Goal: Task Accomplishment & Management: Use online tool/utility

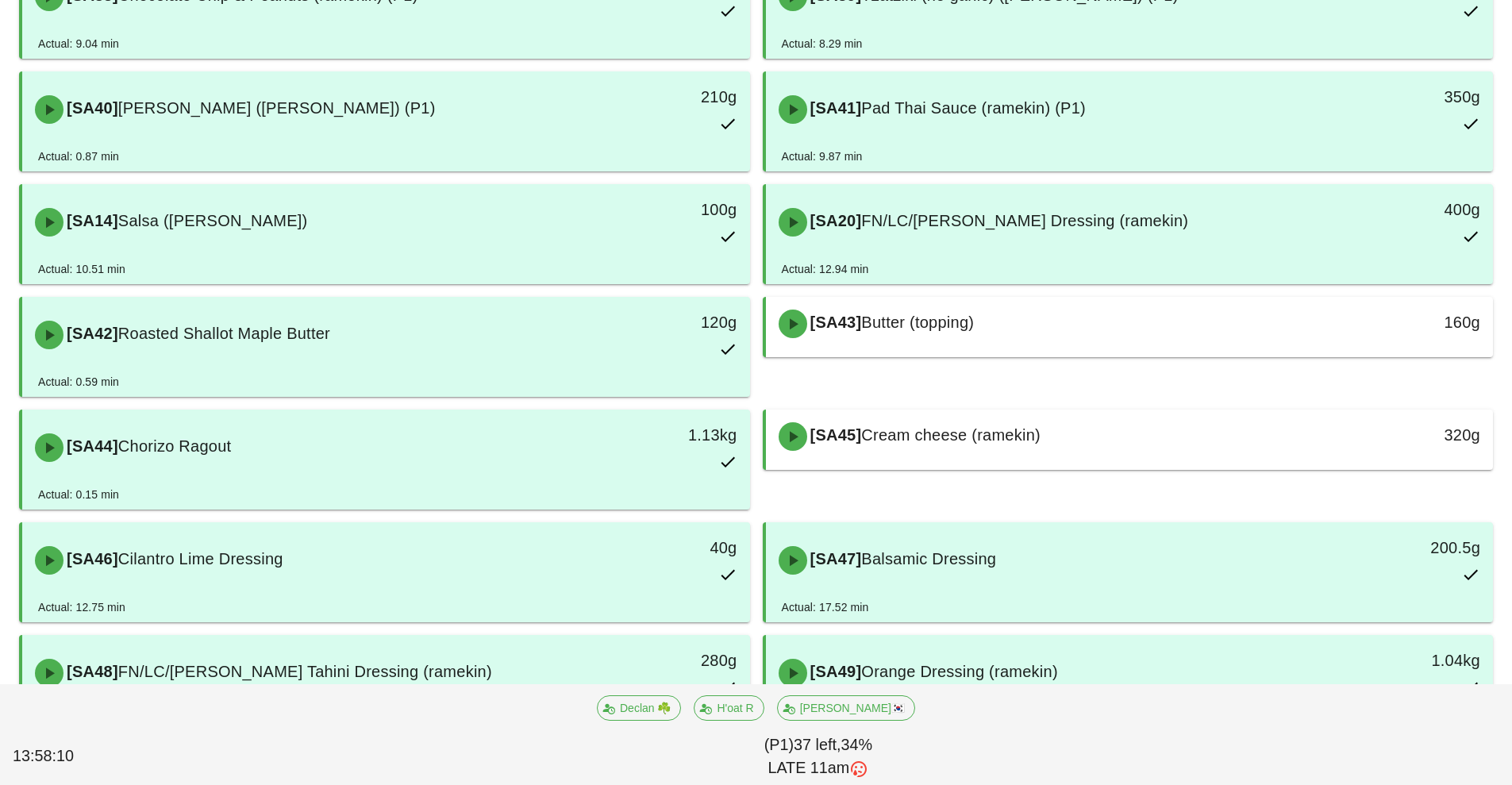
scroll to position [702, 0]
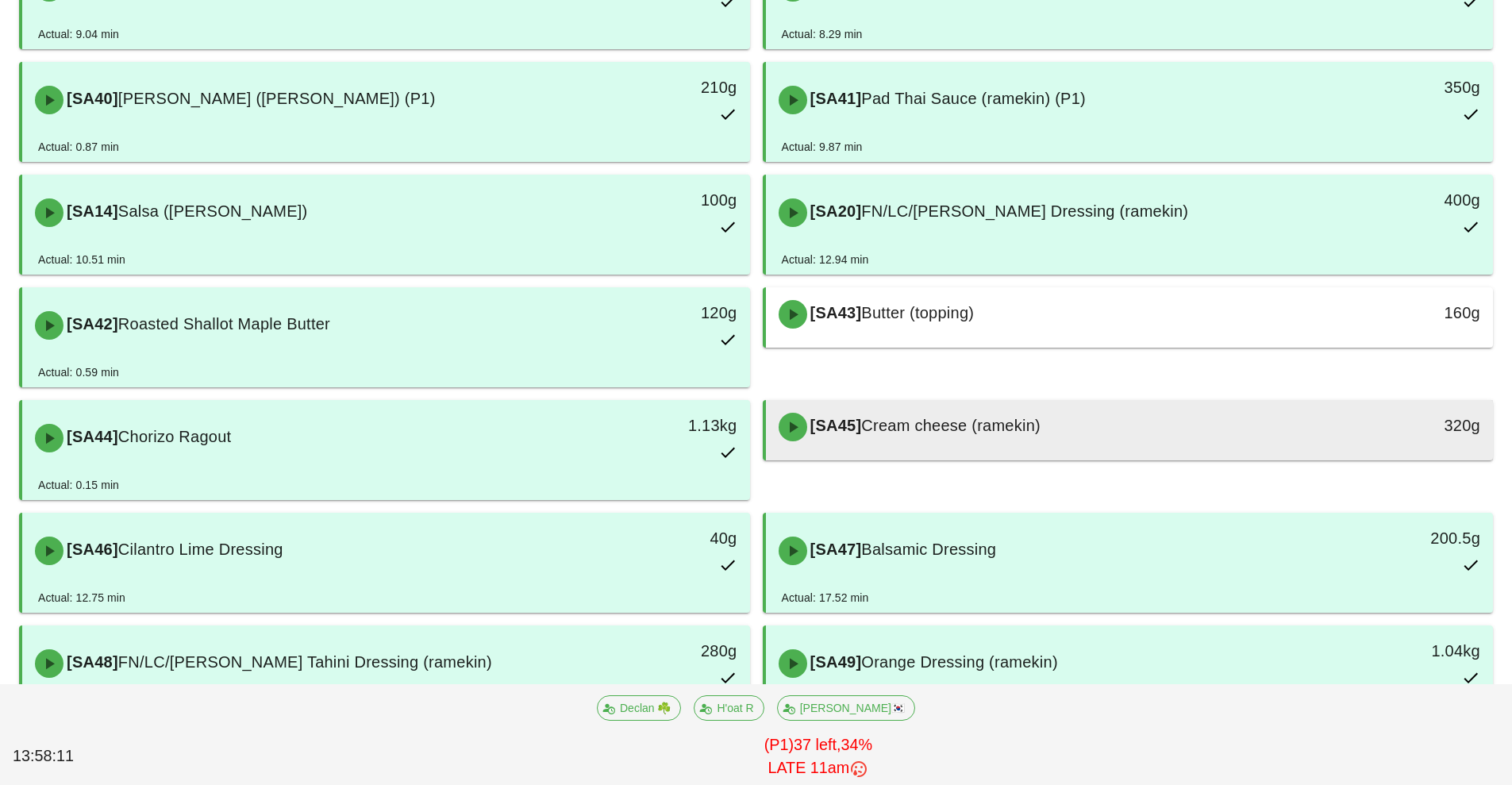
click at [1099, 437] on div "[SA45] Cream cheese (ramekin)" at bounding box center [1039, 426] width 540 height 48
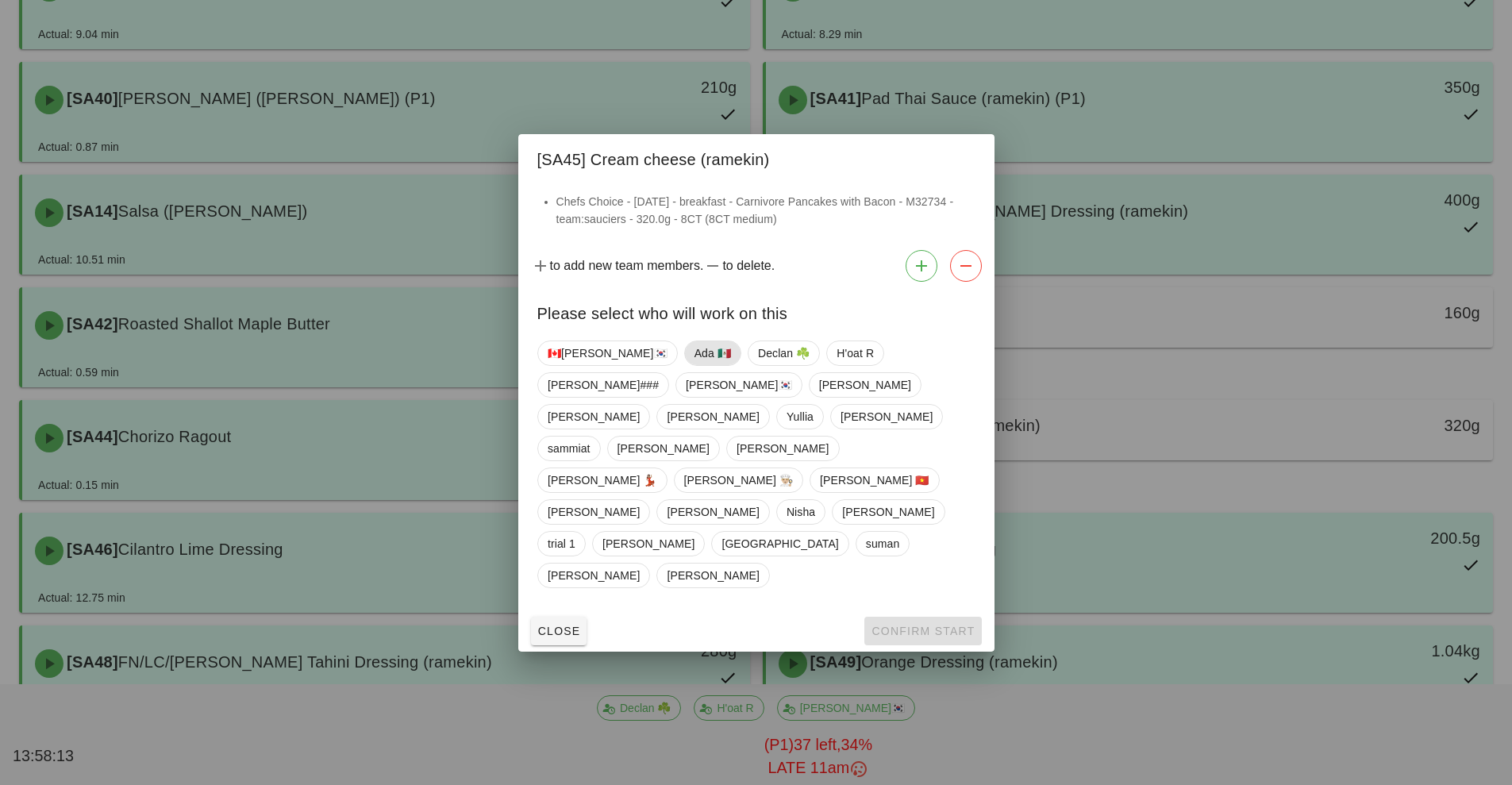
click at [694, 365] on span "Ada 🇲🇽" at bounding box center [712, 353] width 37 height 24
click at [908, 624] on span "Confirm Start" at bounding box center [922, 631] width 104 height 13
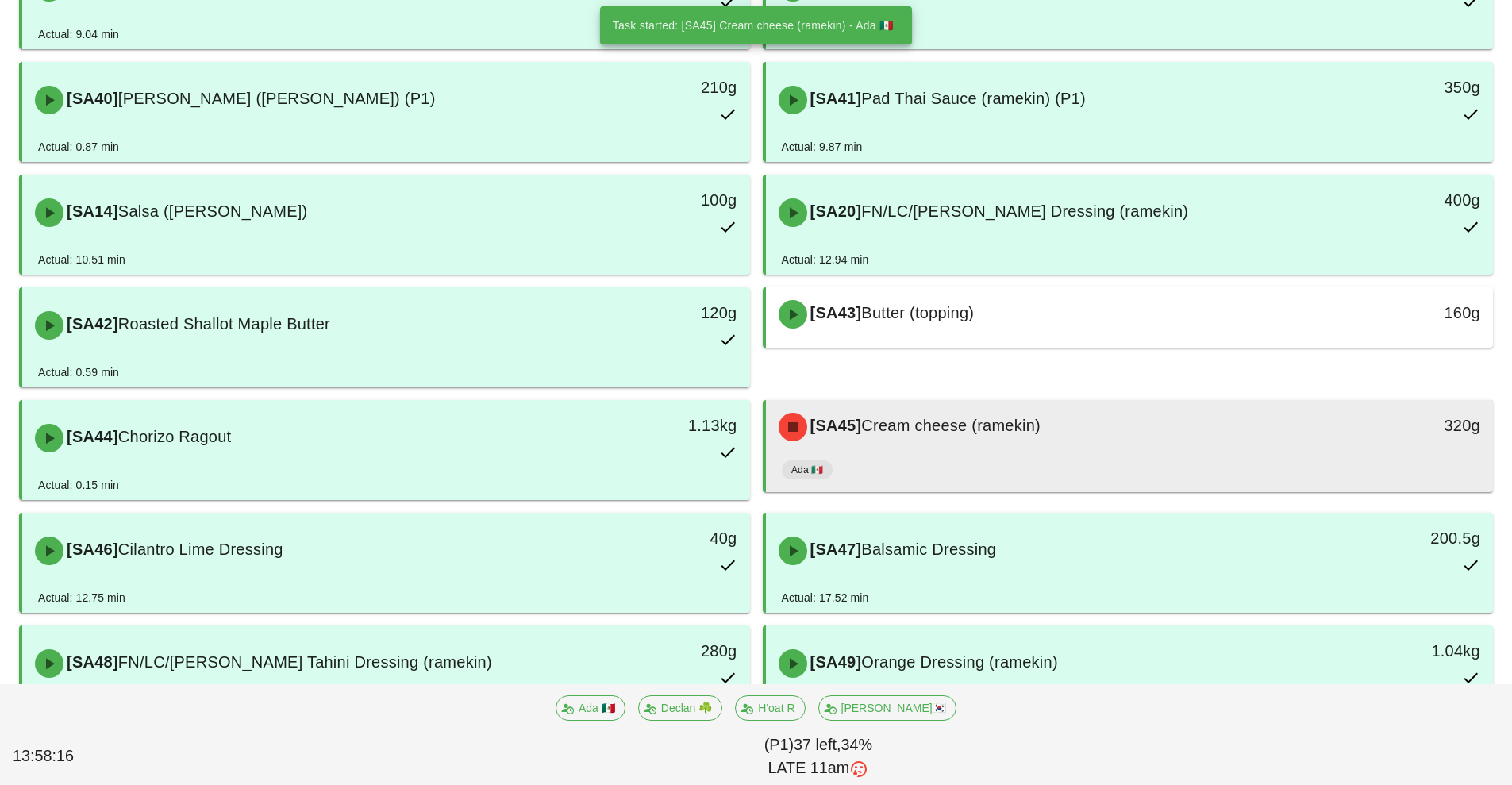
click at [1124, 449] on div "[SA45] Cream cheese (ramekin)" at bounding box center [1039, 426] width 540 height 48
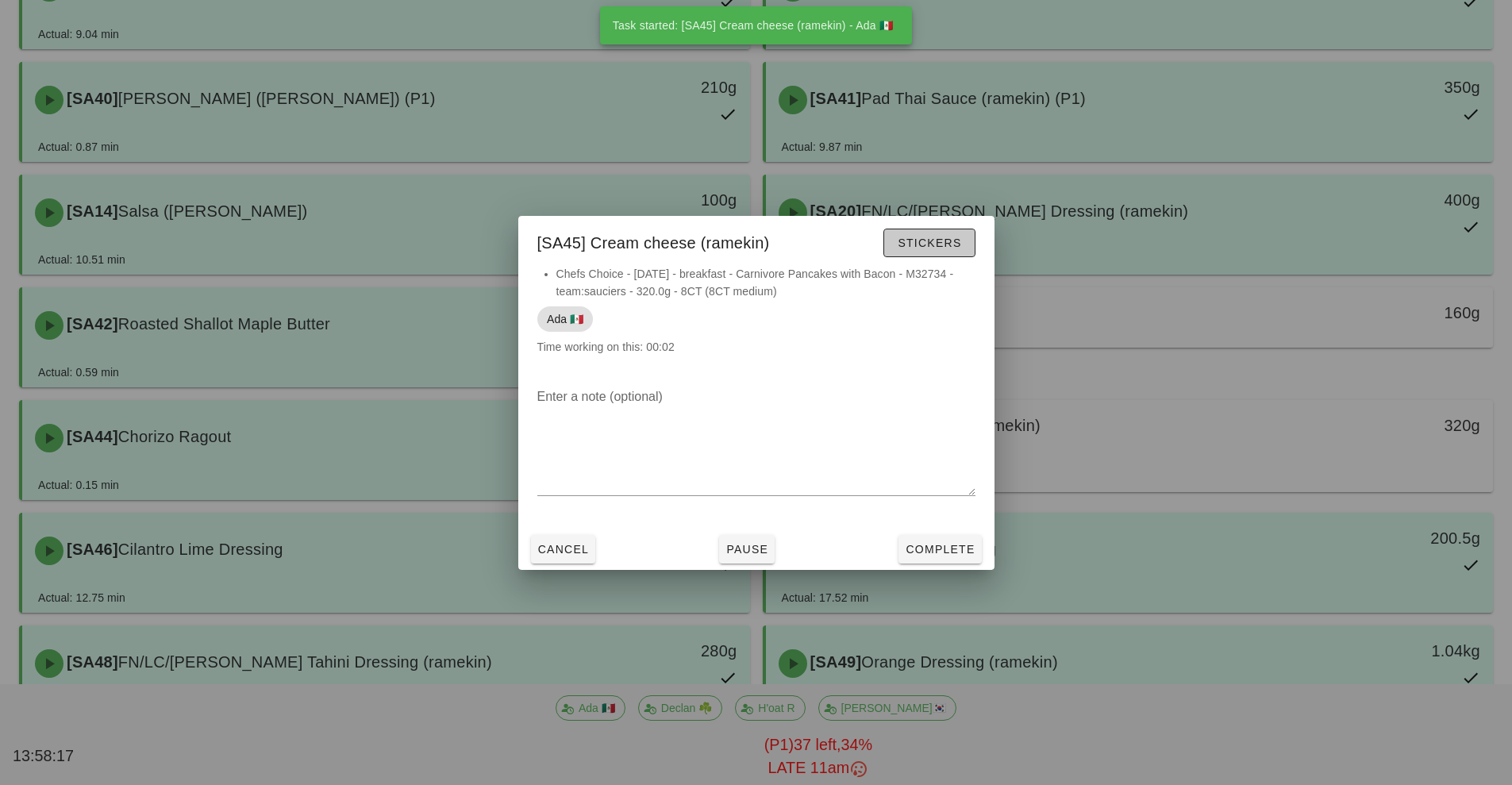
click at [912, 256] on button "Stickers" at bounding box center [929, 243] width 92 height 29
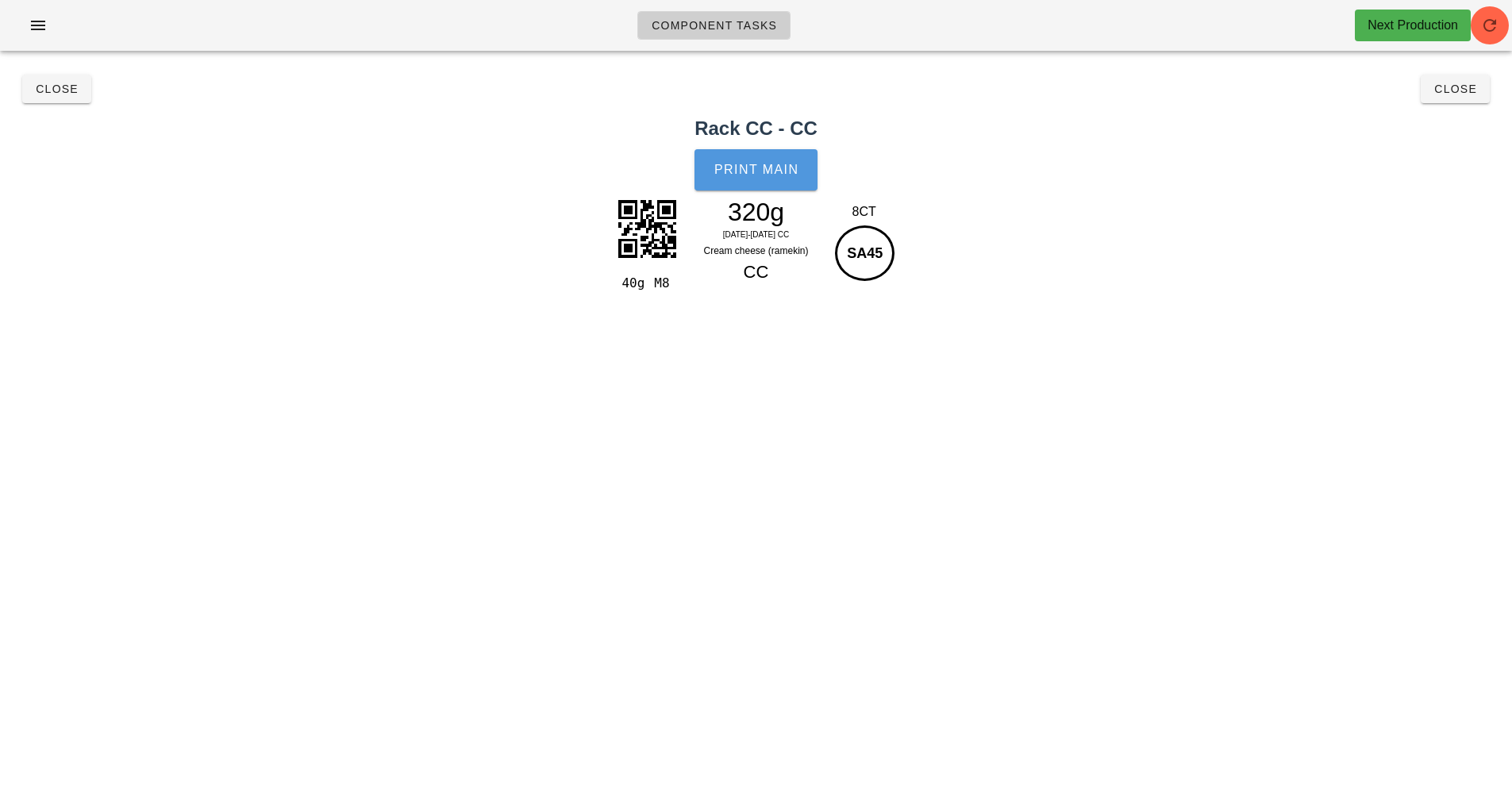
click at [769, 170] on span "Print Main" at bounding box center [756, 170] width 86 height 14
click at [1455, 100] on button "Close" at bounding box center [1455, 89] width 69 height 29
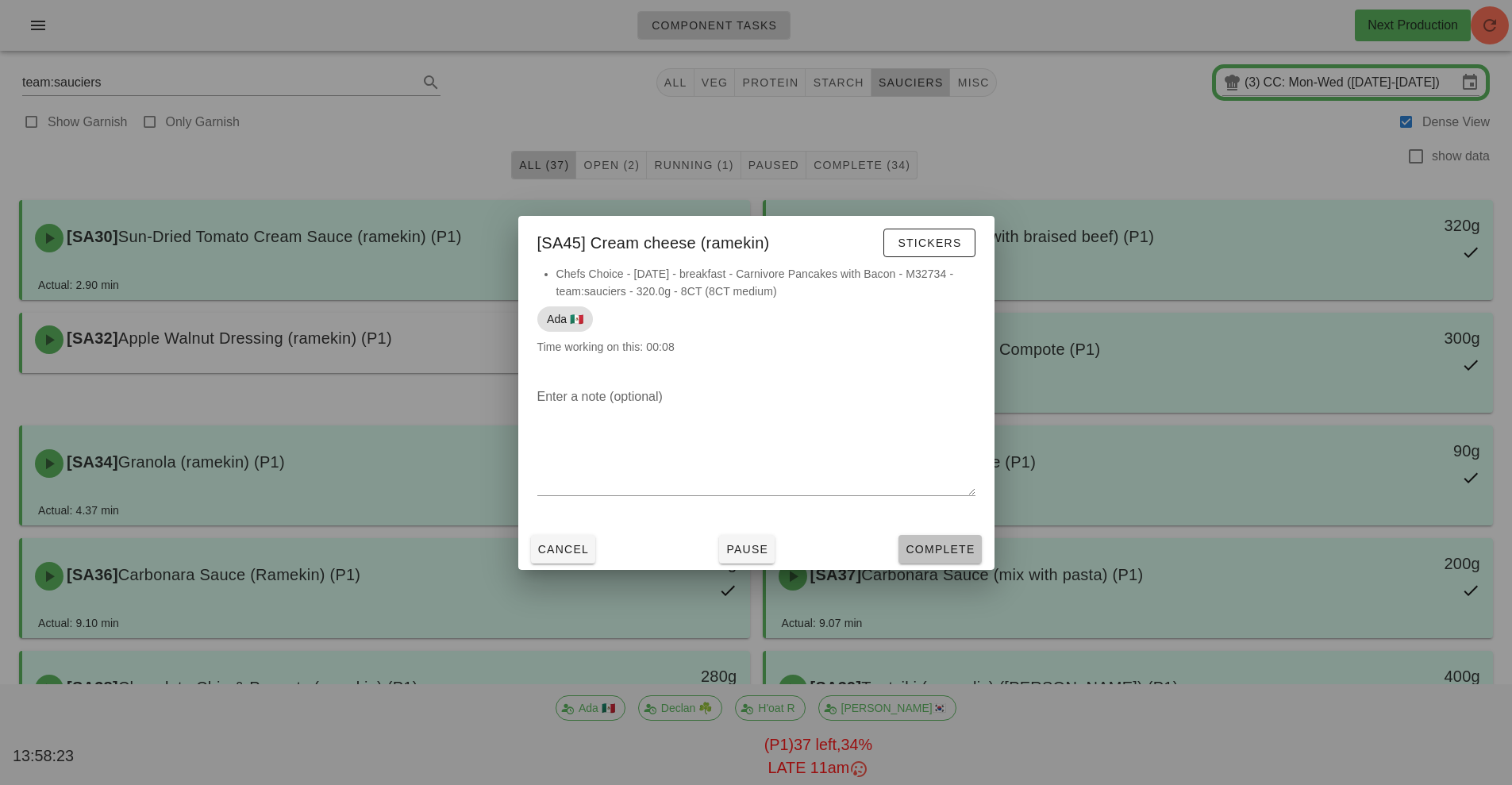
click at [942, 549] on span "Complete" at bounding box center [940, 549] width 70 height 13
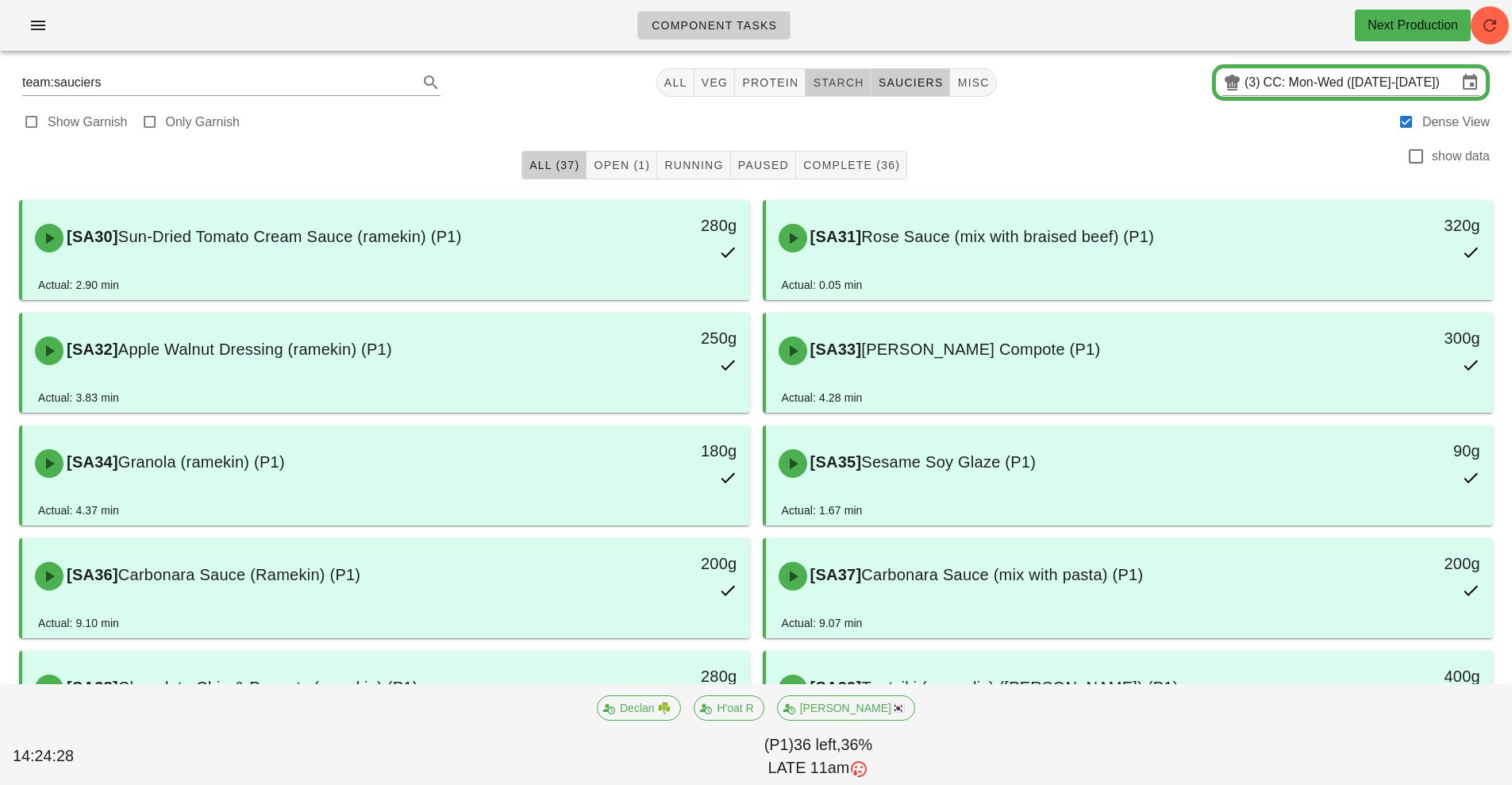
click at [840, 82] on span "starch" at bounding box center [837, 83] width 51 height 13
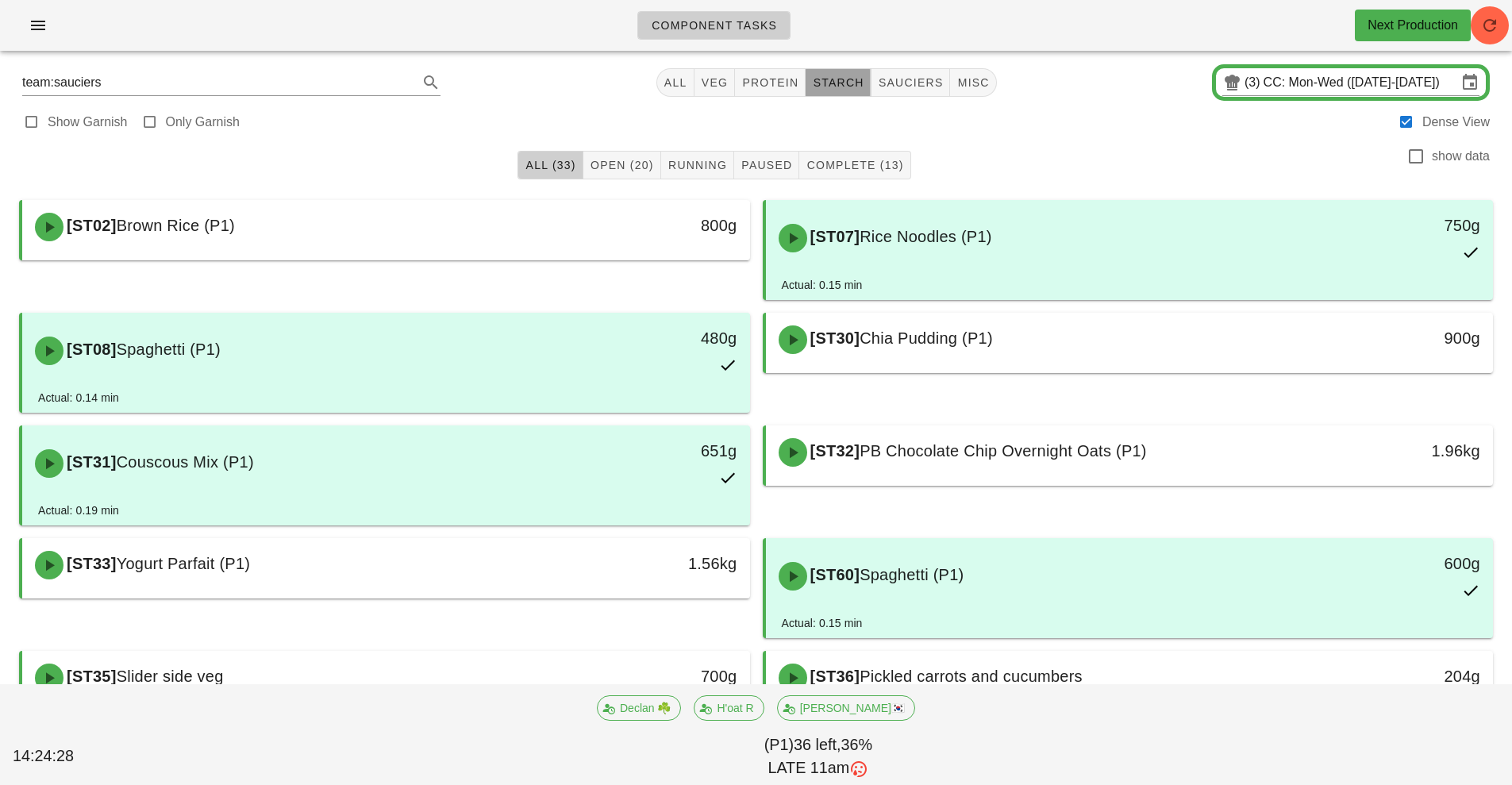
type input "team:starch"
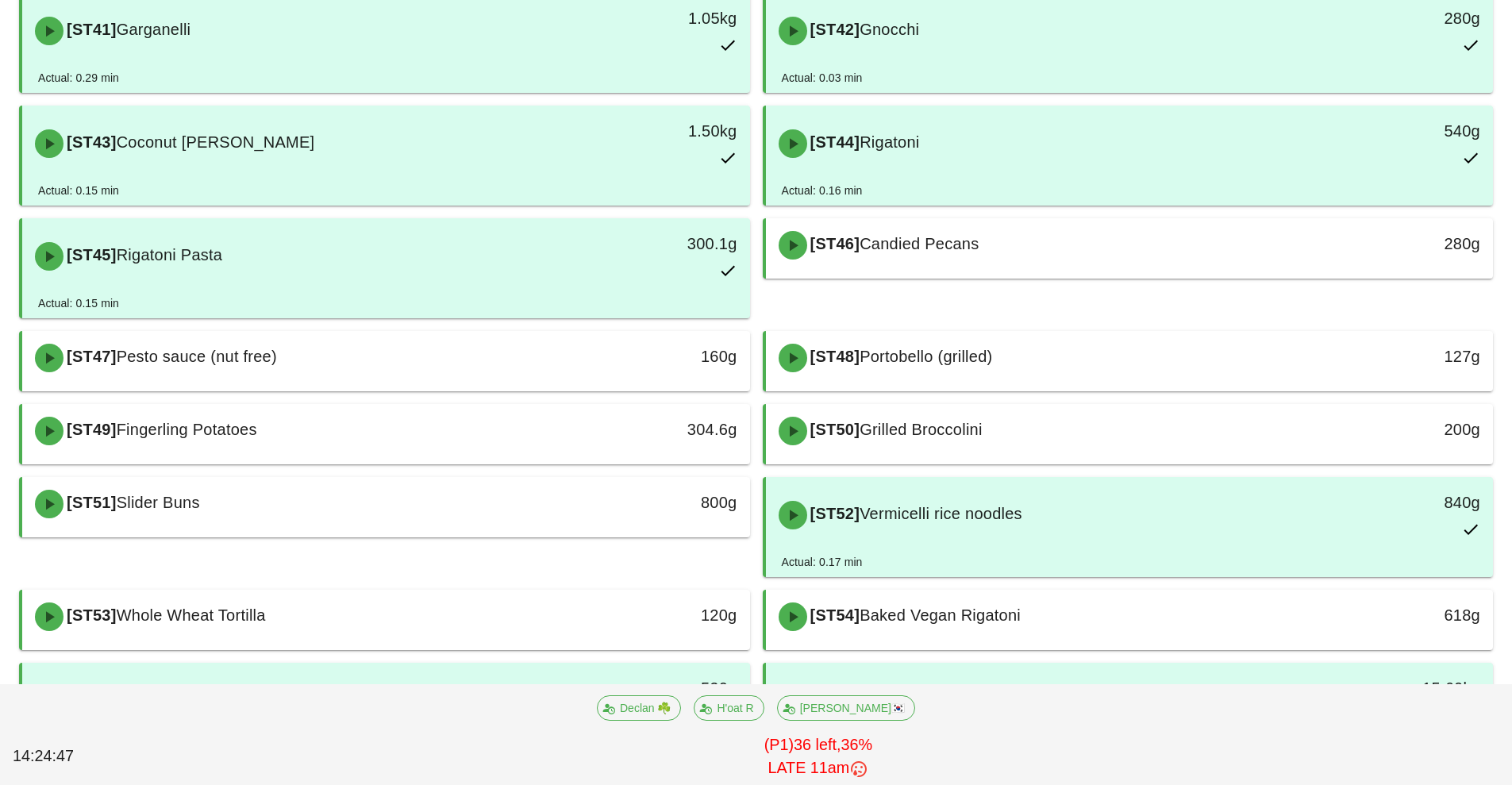
scroll to position [906, 0]
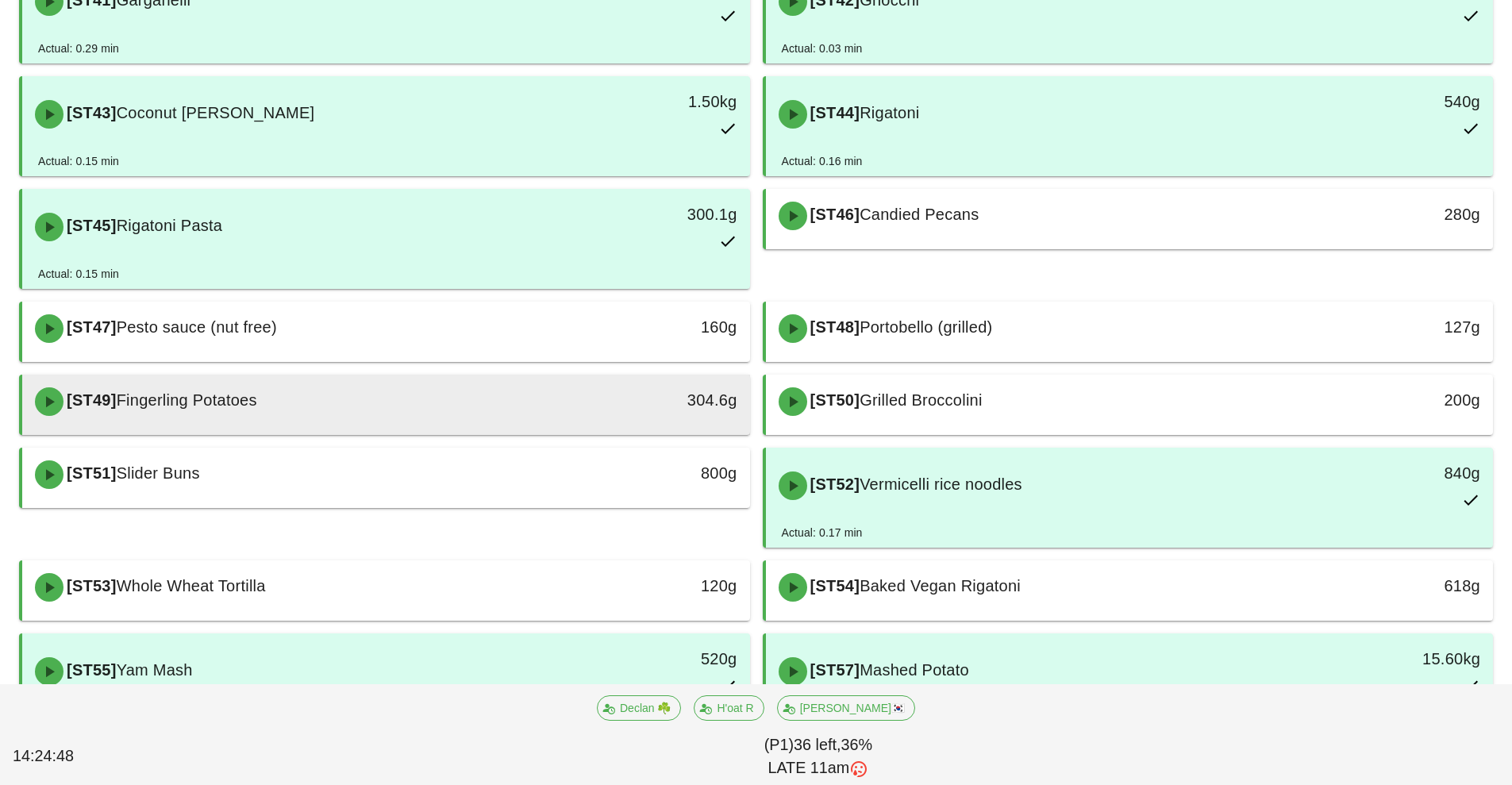
click at [504, 408] on div "[ST49] Fingerling Potatoes" at bounding box center [295, 401] width 540 height 48
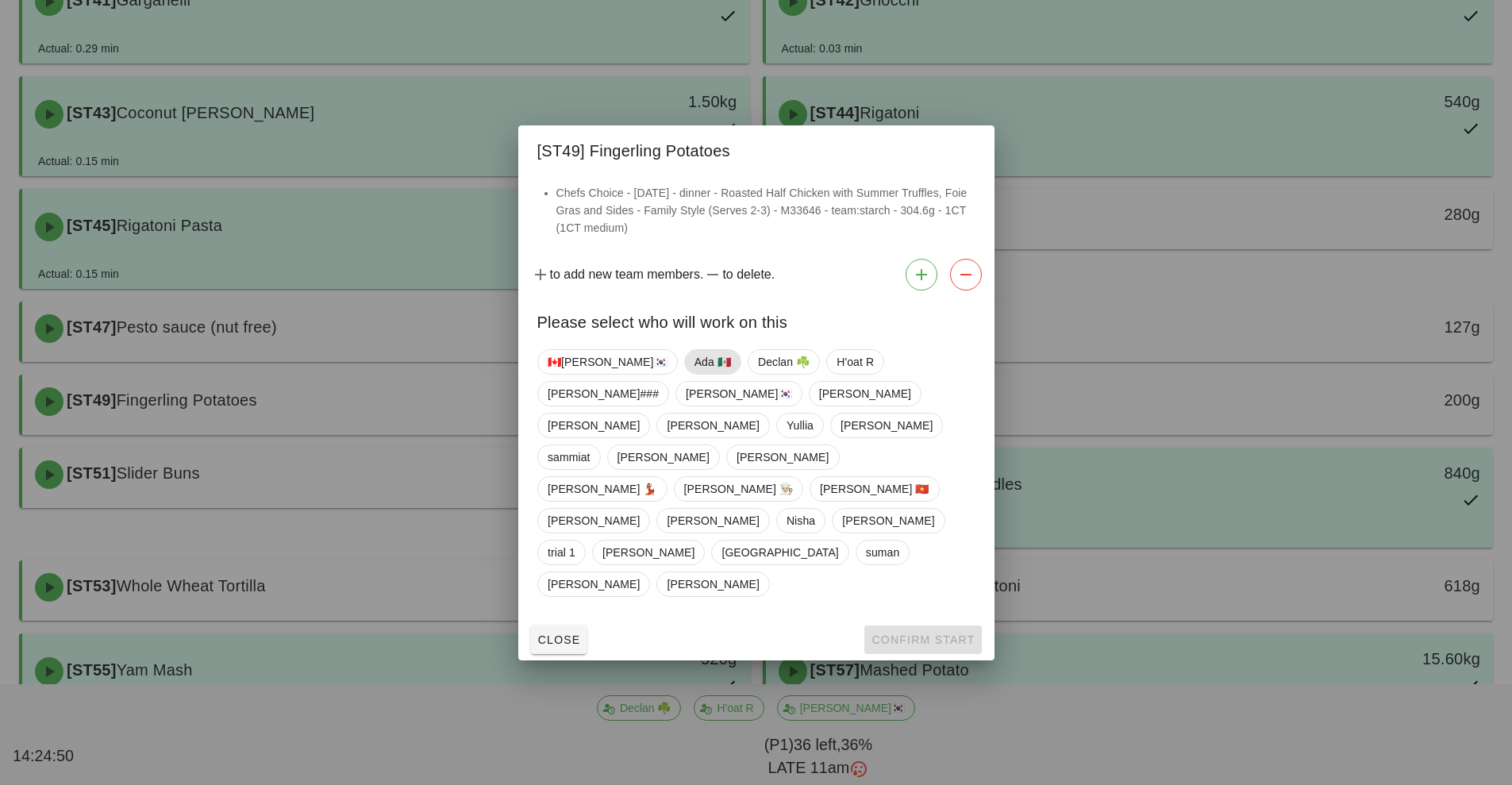
click at [694, 373] on span "Ada 🇲🇽" at bounding box center [712, 362] width 37 height 24
click at [909, 633] on span "Confirm Start" at bounding box center [922, 640] width 104 height 13
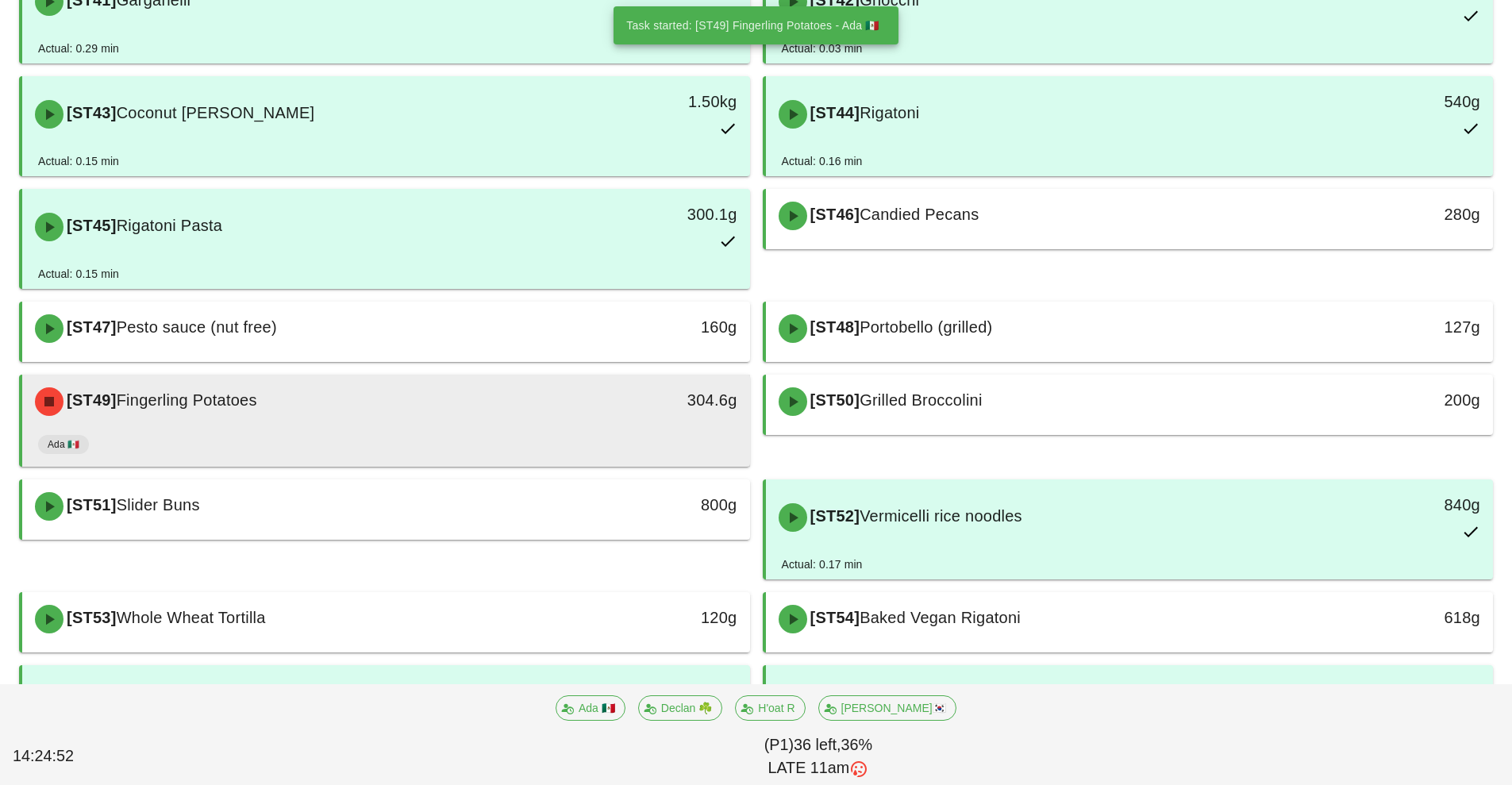
click at [549, 426] on div "[ST49] Fingerling Potatoes 304.6g" at bounding box center [386, 401] width 728 height 54
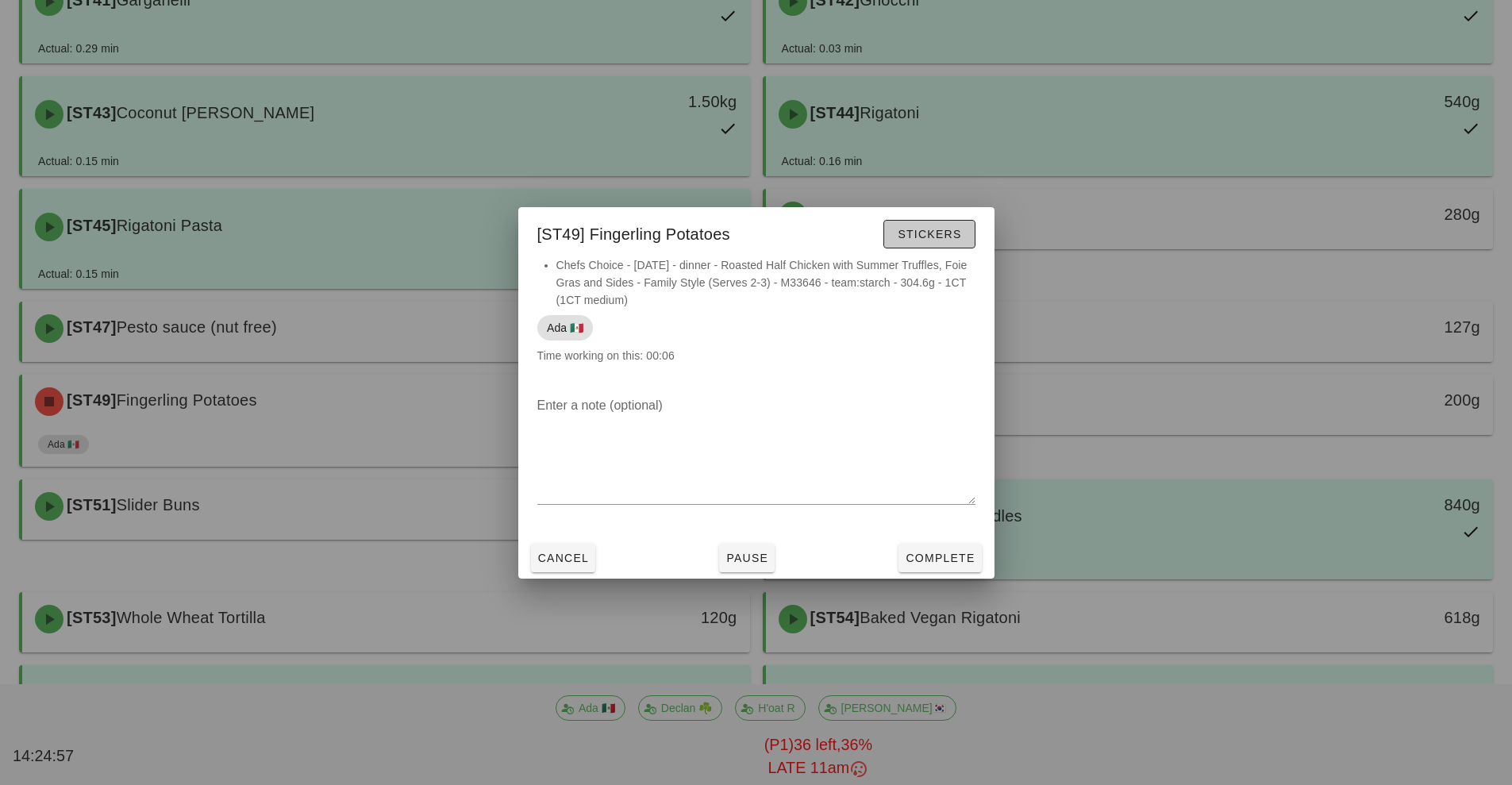
click at [931, 243] on button "Stickers" at bounding box center [929, 234] width 92 height 29
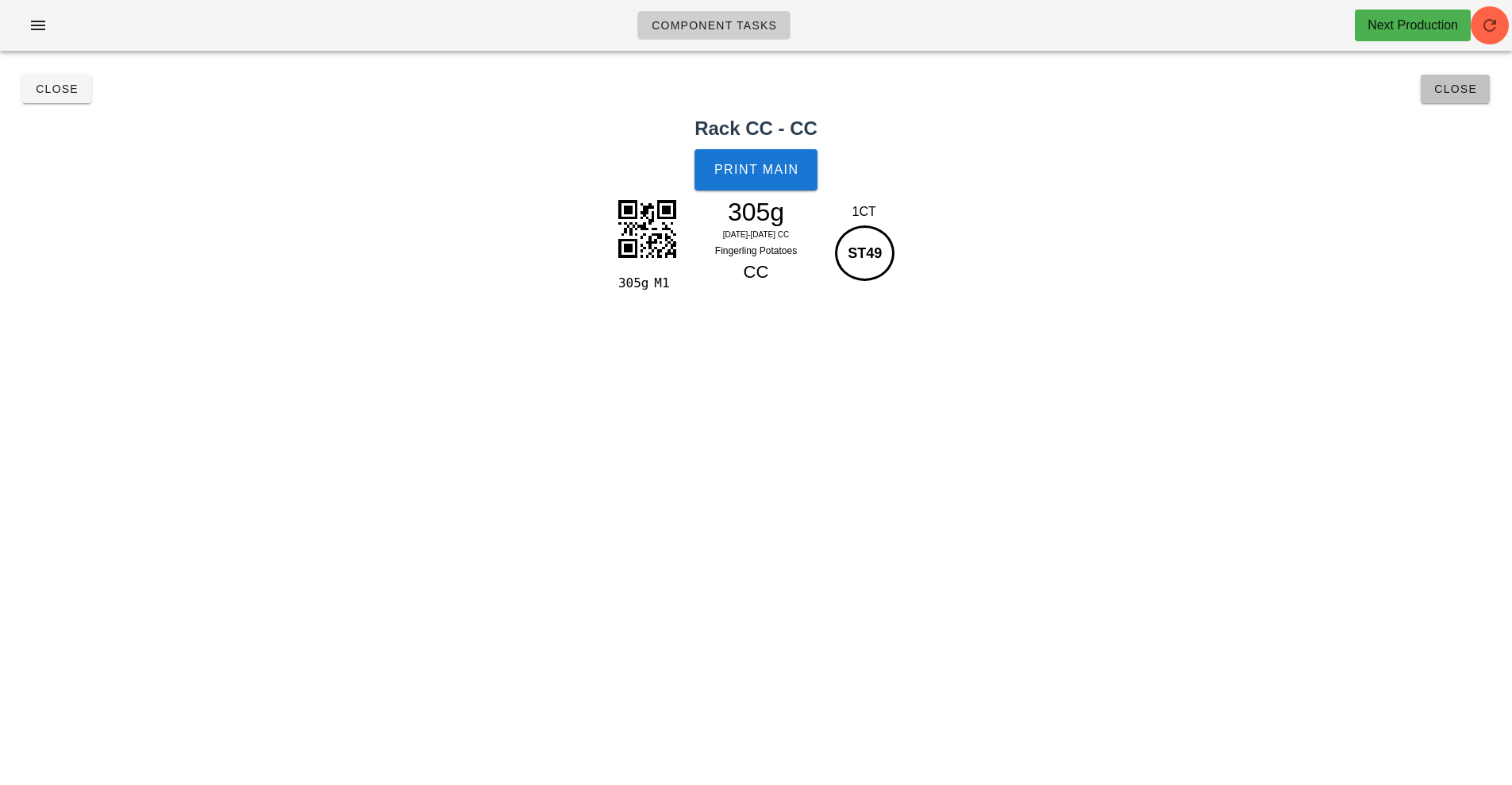
click at [1471, 79] on button "Close" at bounding box center [1455, 89] width 69 height 29
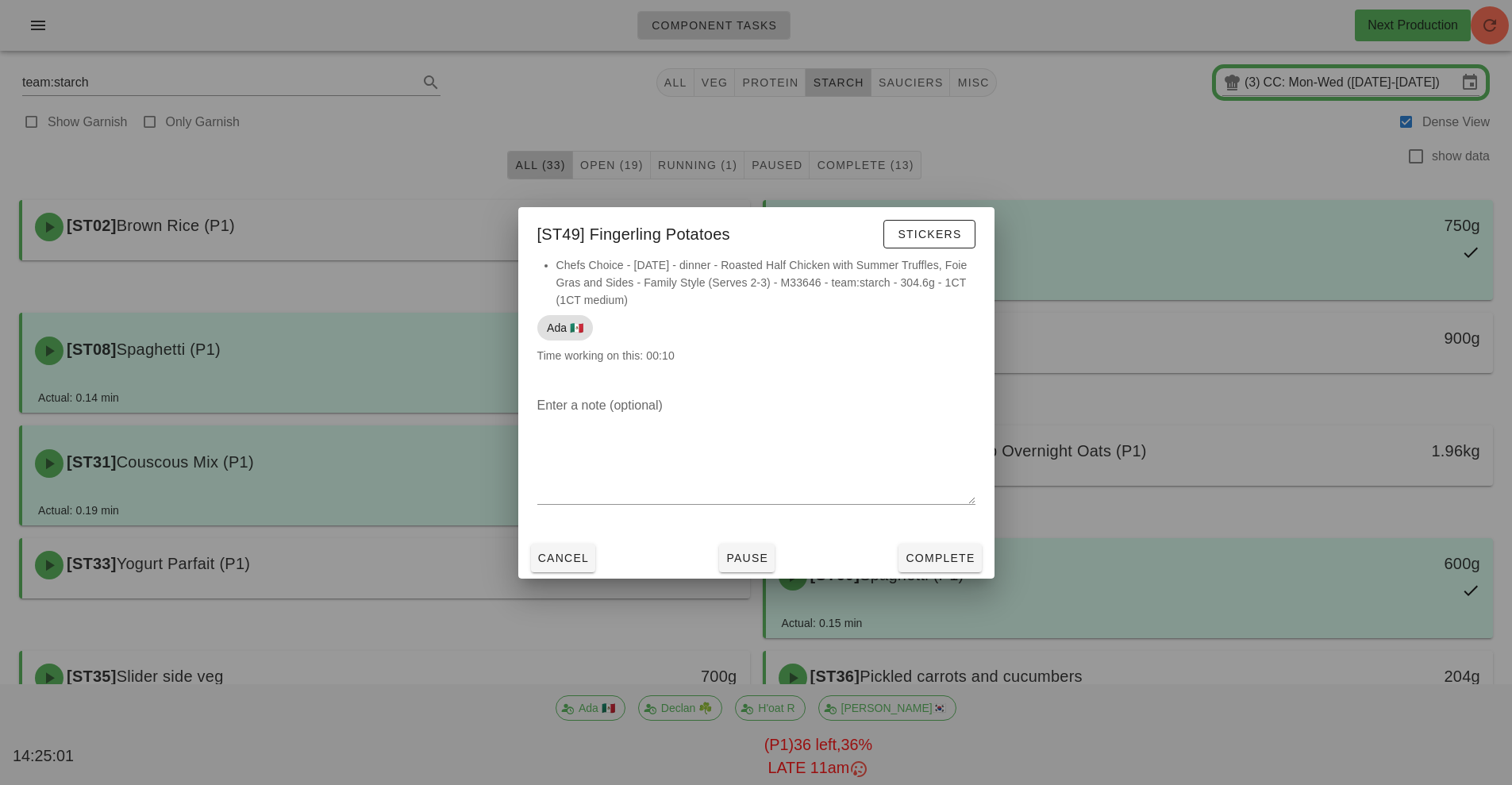
click at [1071, 149] on div at bounding box center [756, 392] width 1512 height 785
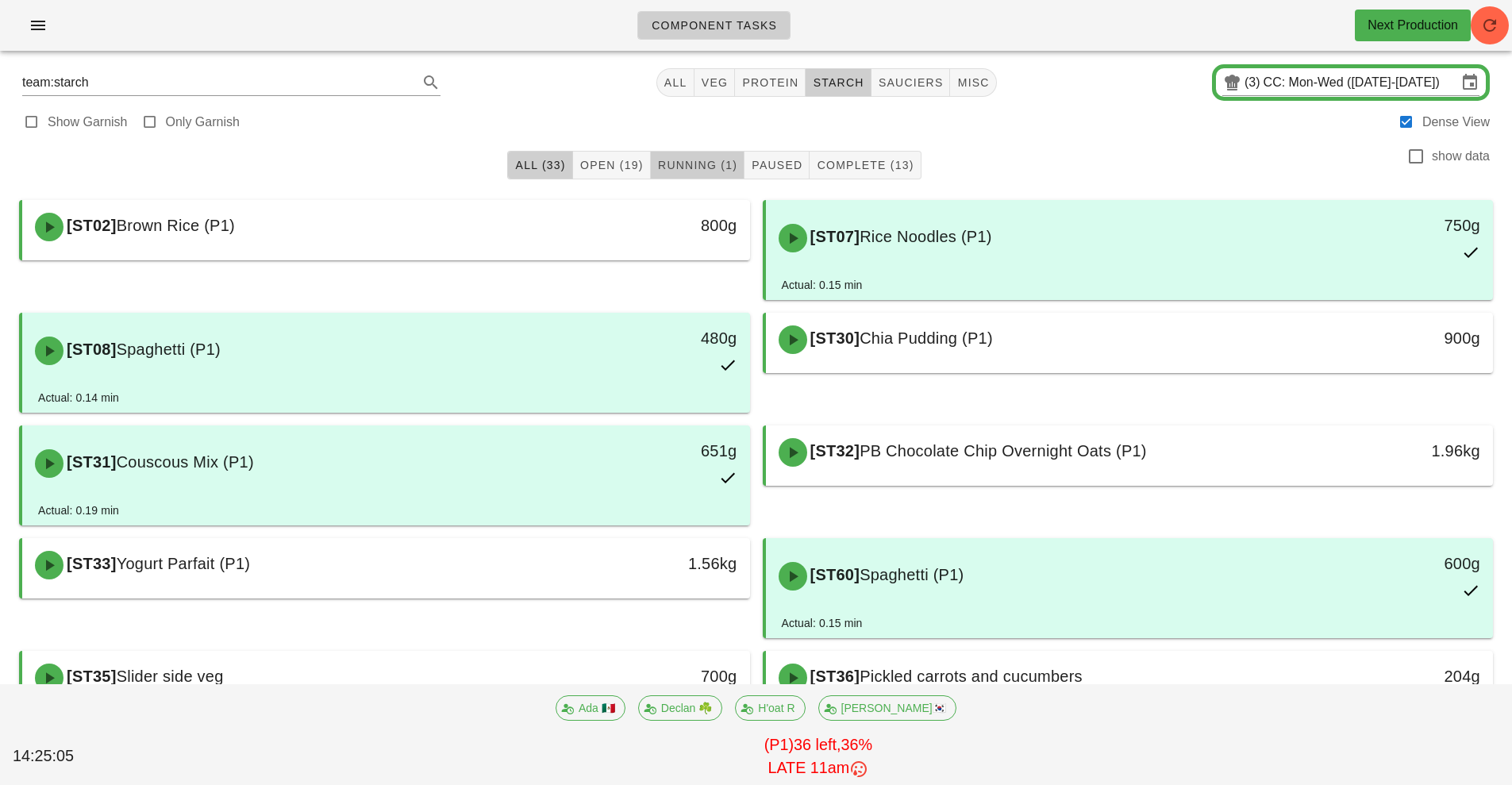
click at [710, 164] on span "Running (1)" at bounding box center [696, 165] width 80 height 13
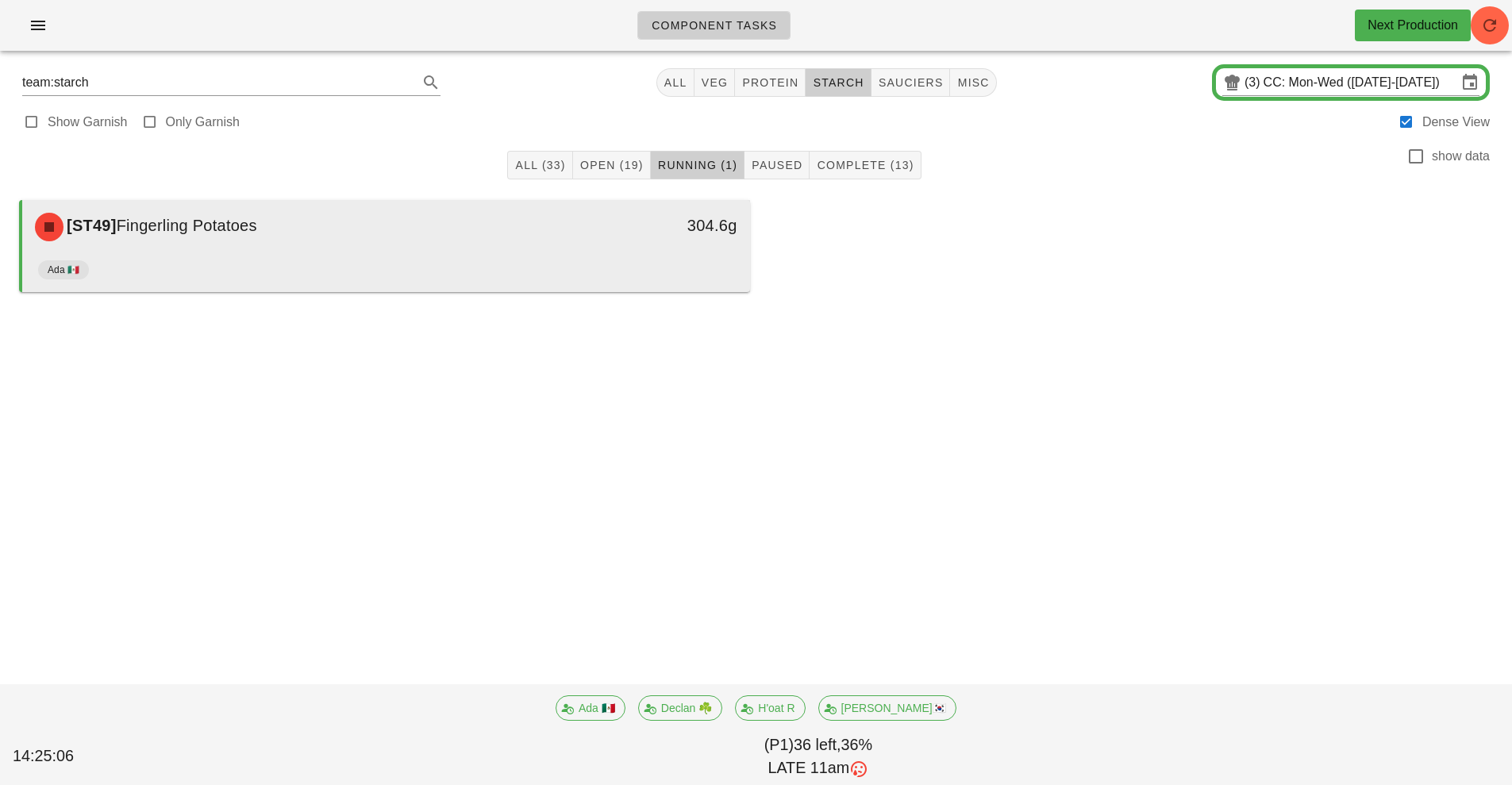
click at [596, 263] on div "Ada 🇲🇽" at bounding box center [386, 273] width 696 height 38
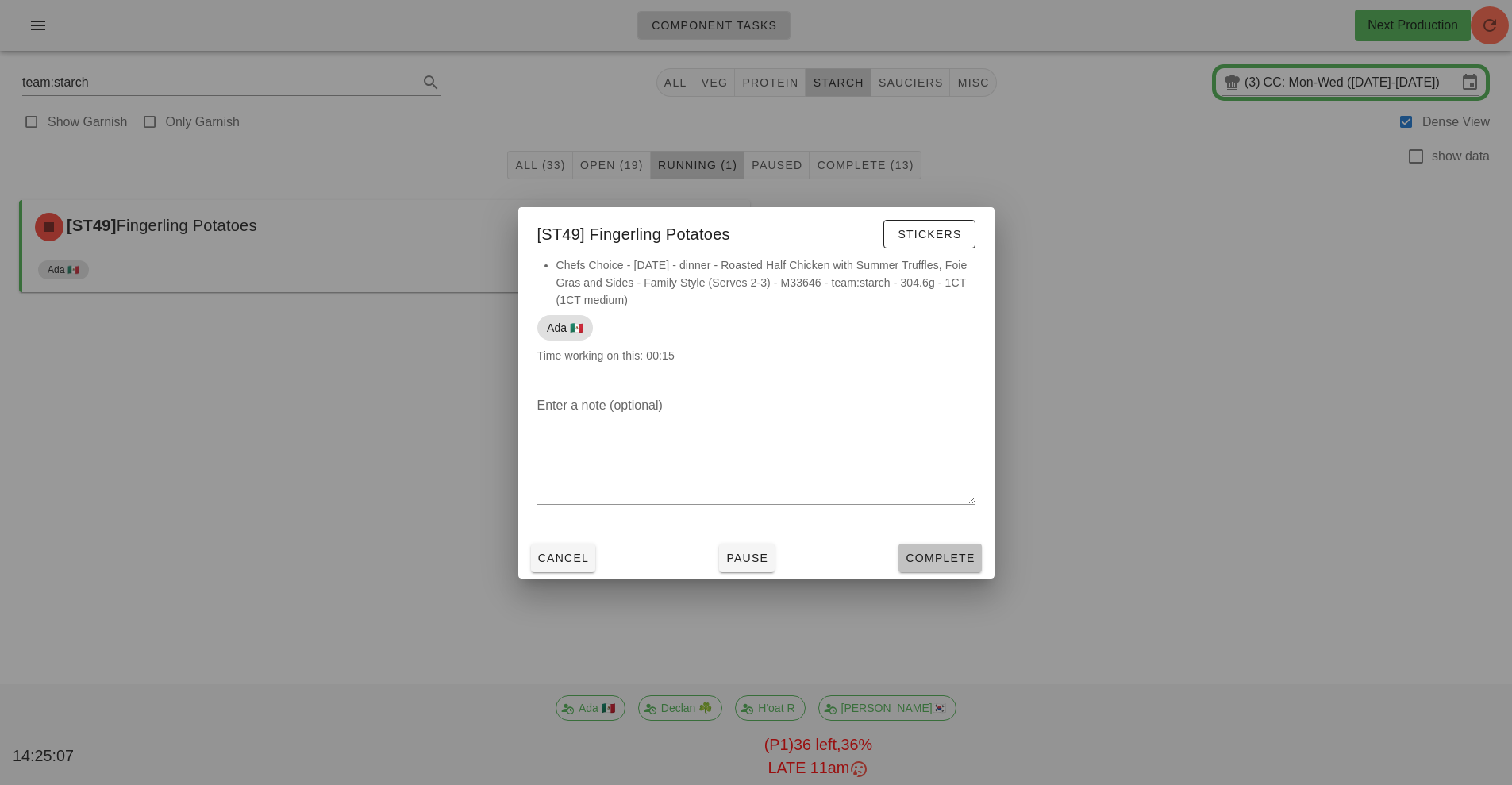
click at [945, 568] on button "Complete" at bounding box center [940, 558] width 83 height 29
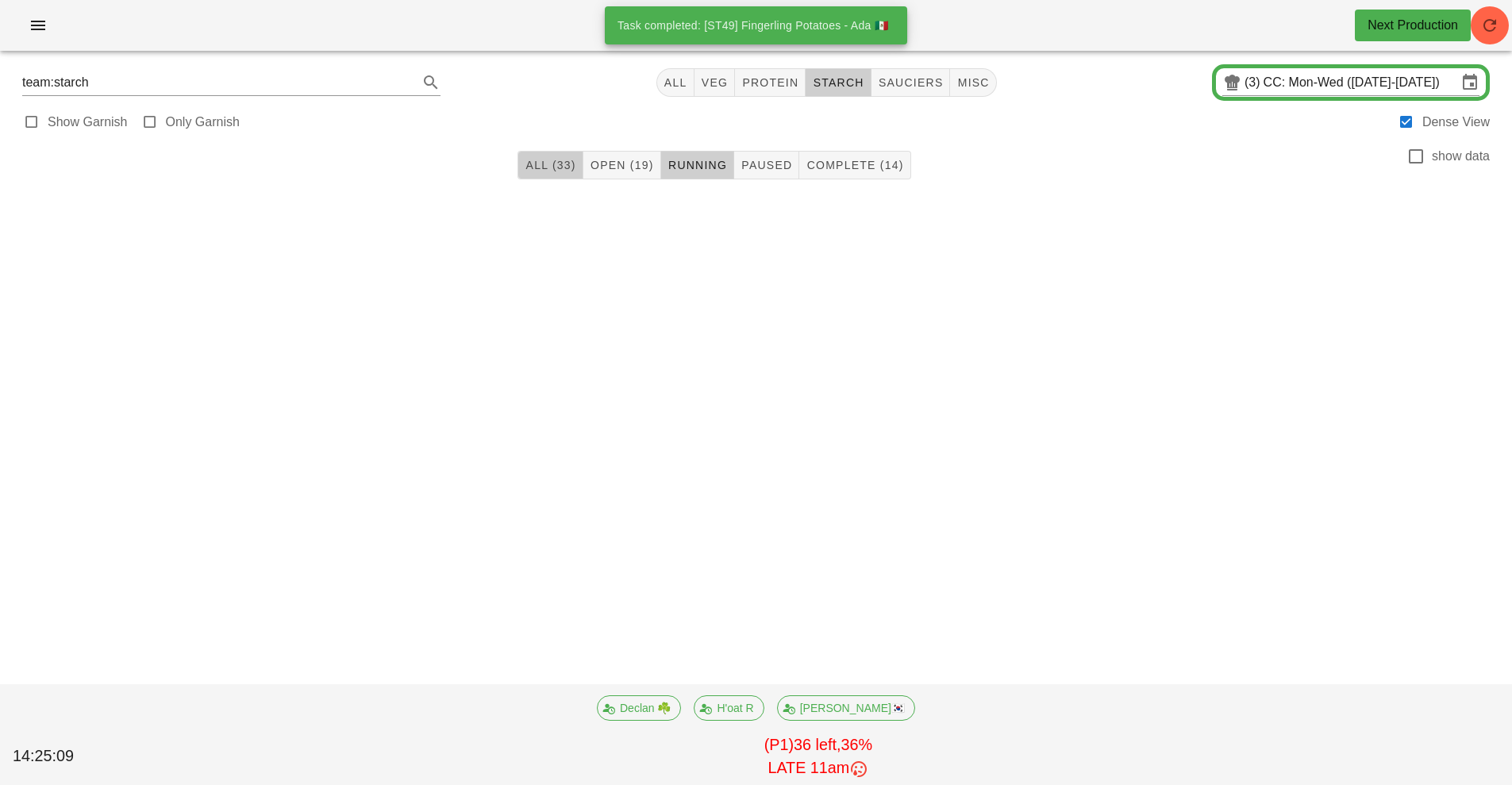
click at [555, 170] on span "All (33)" at bounding box center [550, 165] width 51 height 13
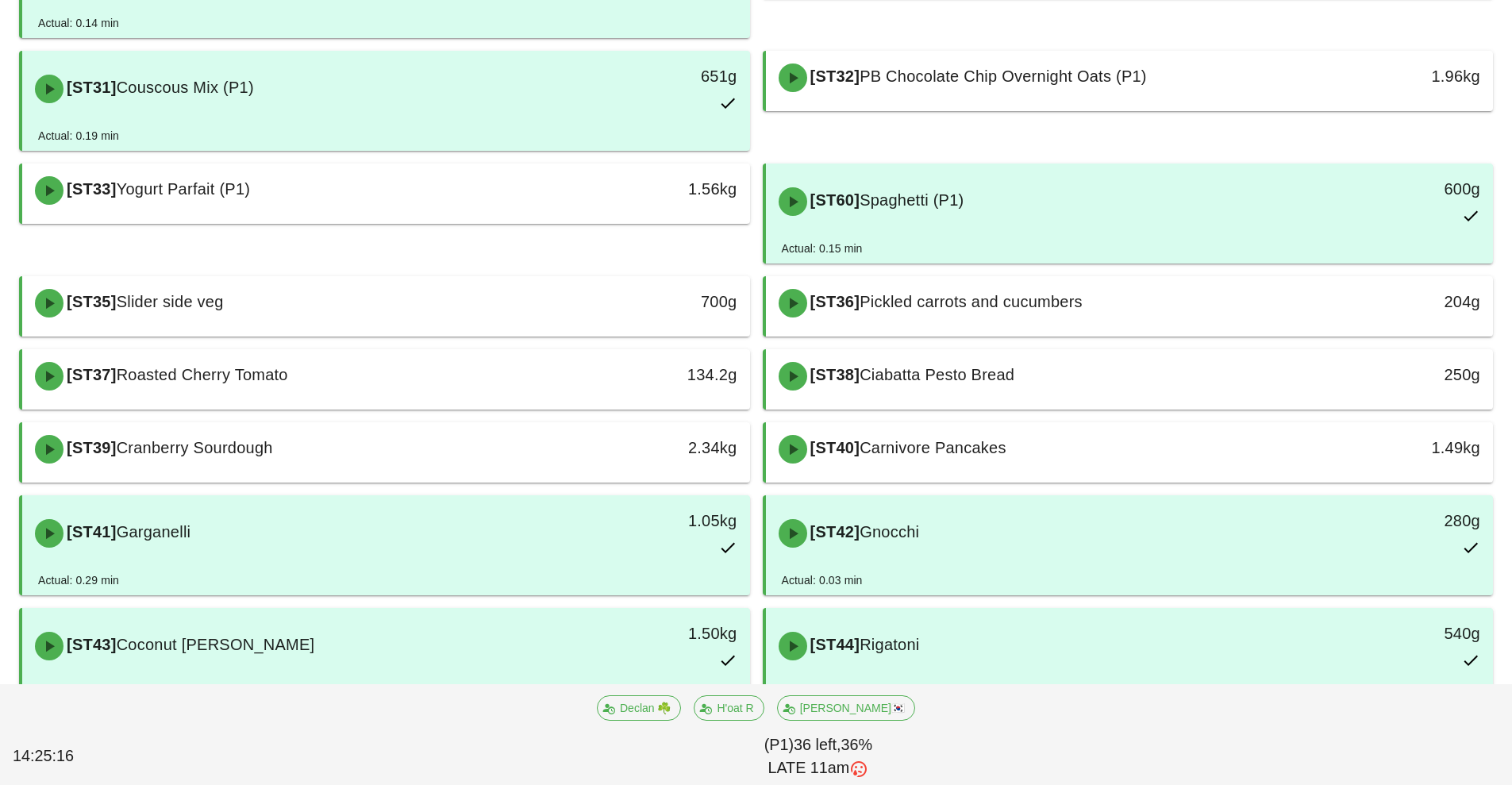
scroll to position [393, 0]
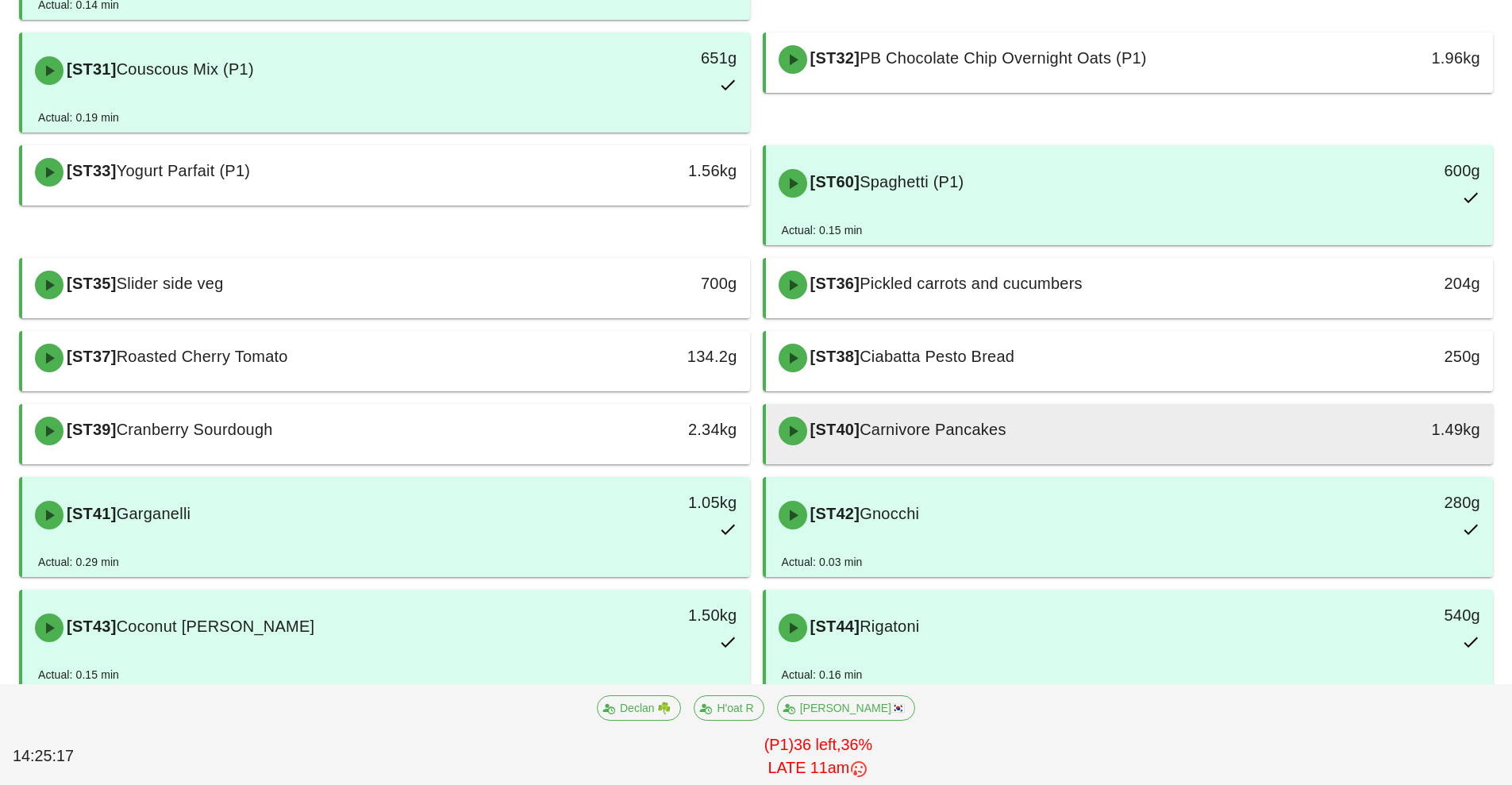
click at [1070, 435] on div "[ST40] Carnivore Pancakes" at bounding box center [1039, 431] width 540 height 48
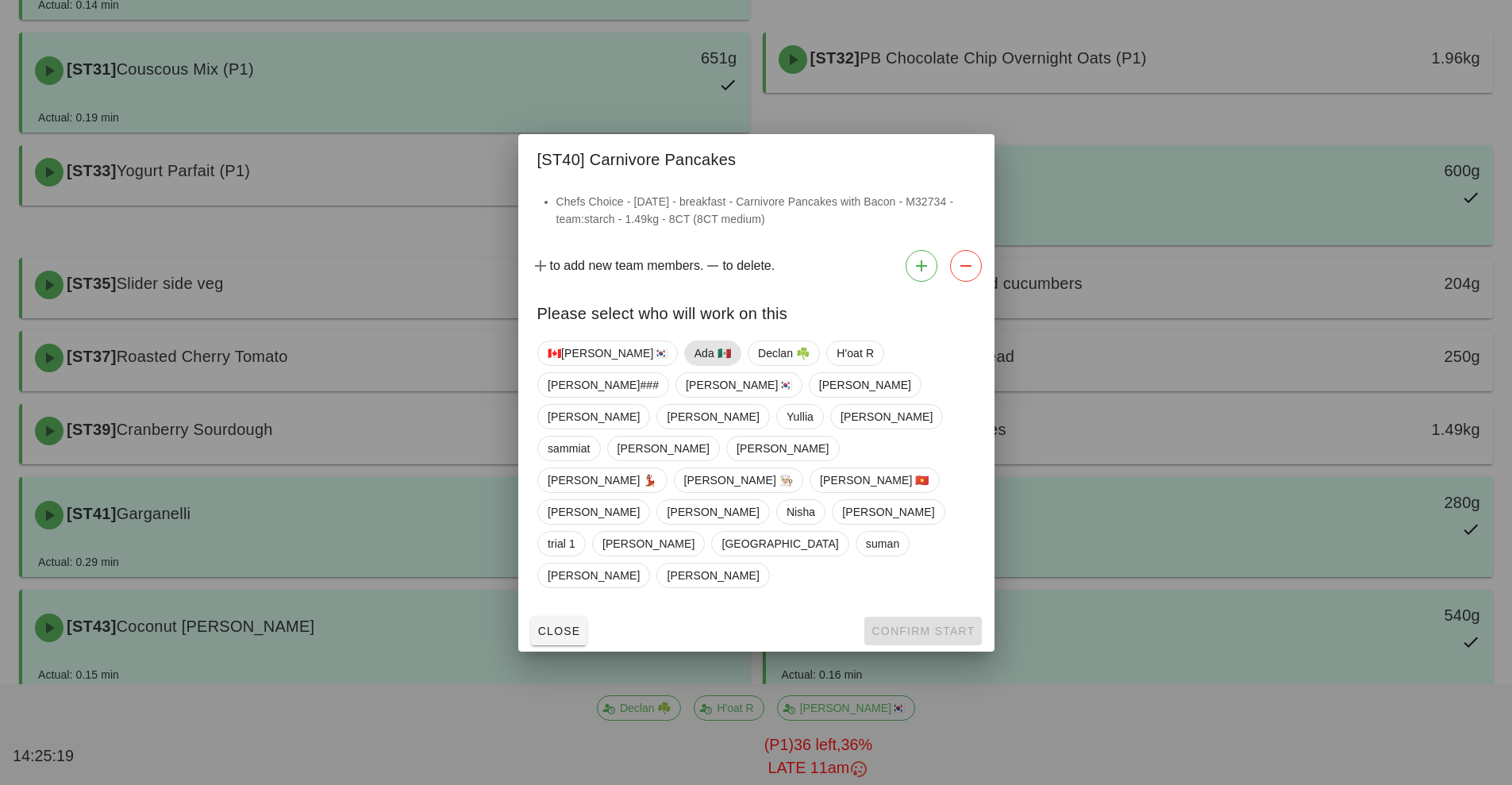
click at [694, 365] on span "Ada 🇲🇽" at bounding box center [712, 353] width 37 height 24
click at [907, 624] on span "Confirm Start" at bounding box center [922, 631] width 104 height 13
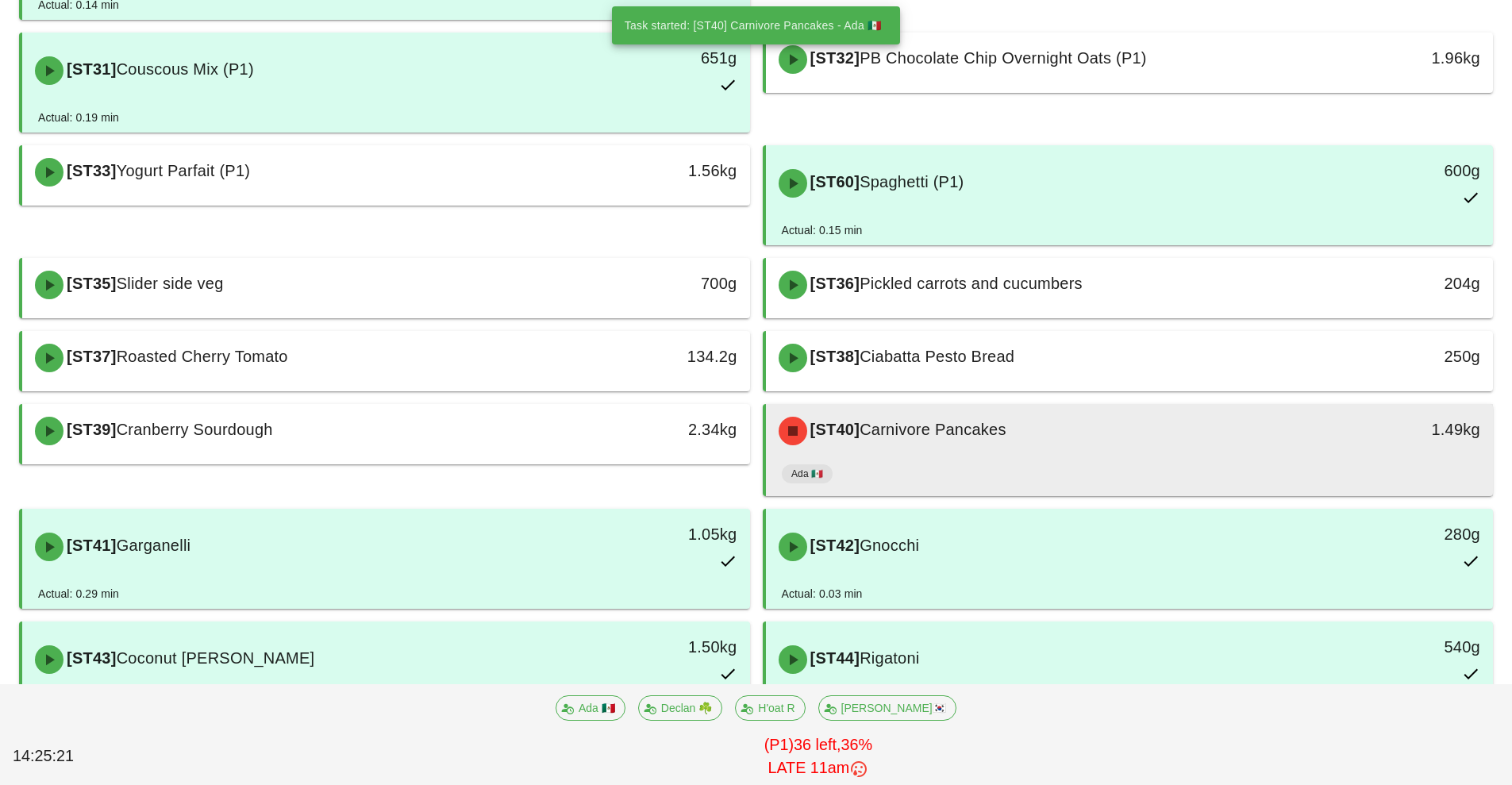
click at [1018, 460] on div "Ada 🇲🇽" at bounding box center [1130, 476] width 696 height 38
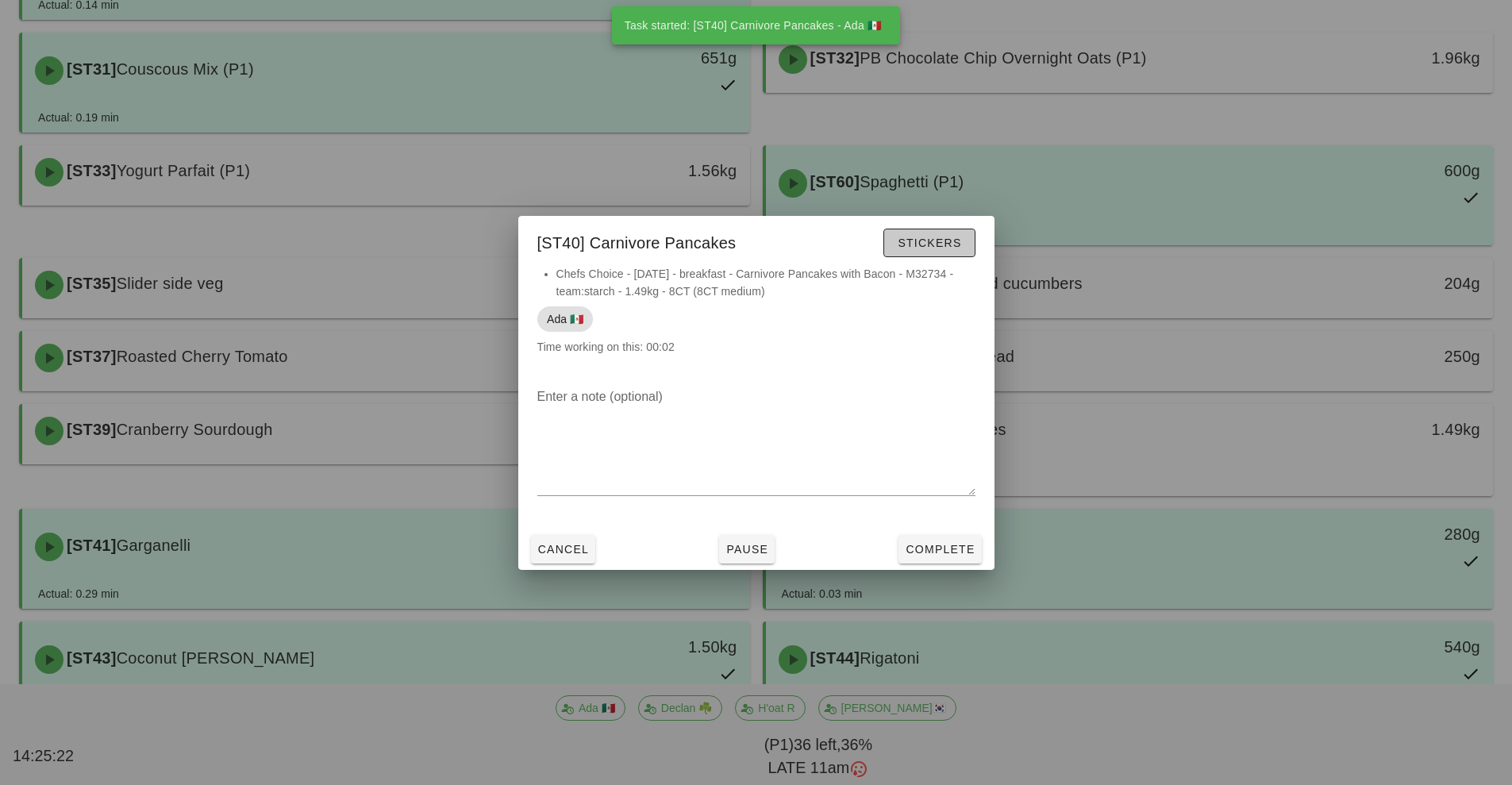
click at [936, 241] on span "Stickers" at bounding box center [929, 243] width 65 height 13
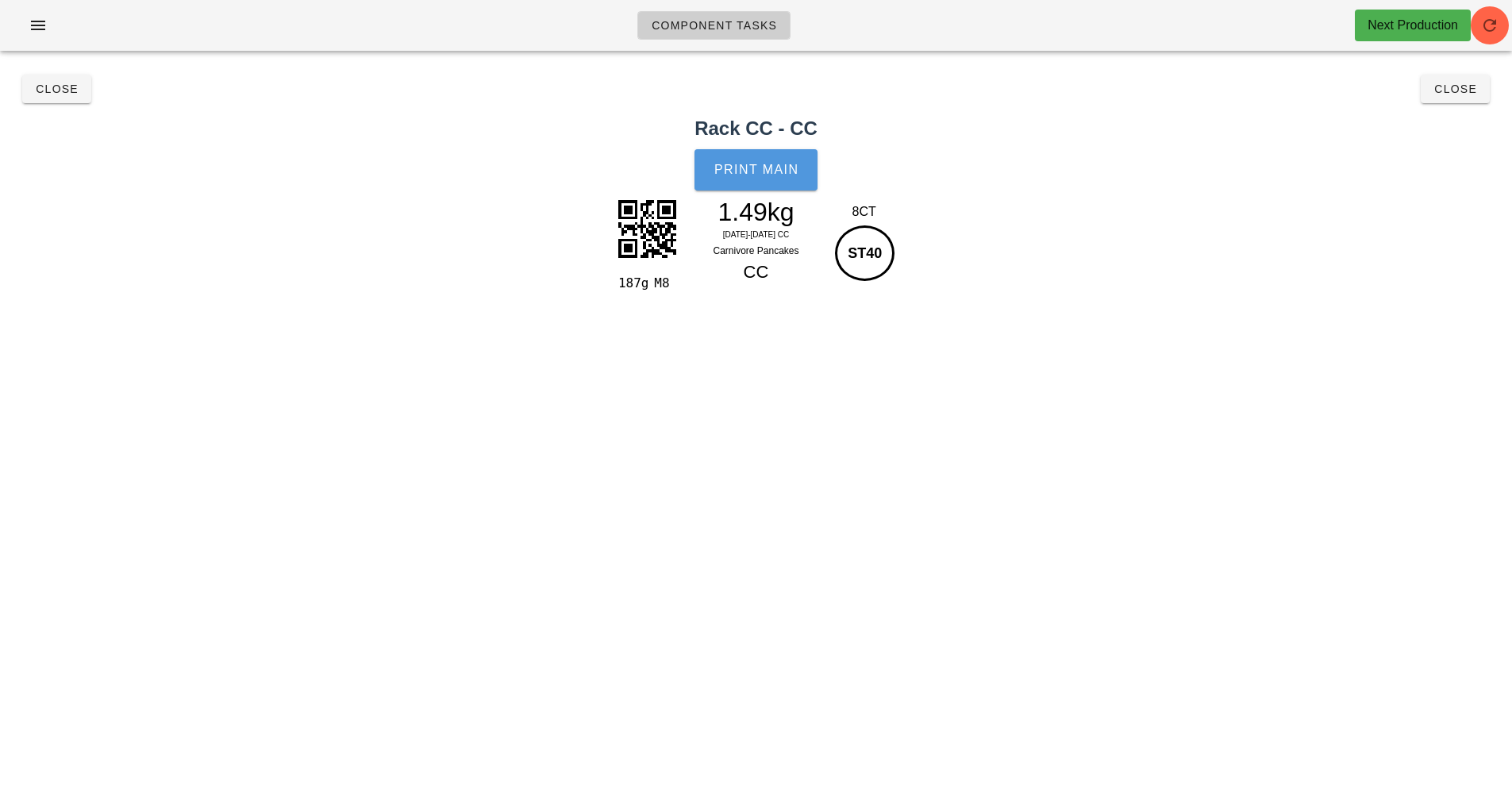
click at [753, 171] on span "Print Main" at bounding box center [756, 170] width 86 height 14
click at [1449, 100] on button "Close" at bounding box center [1455, 89] width 69 height 29
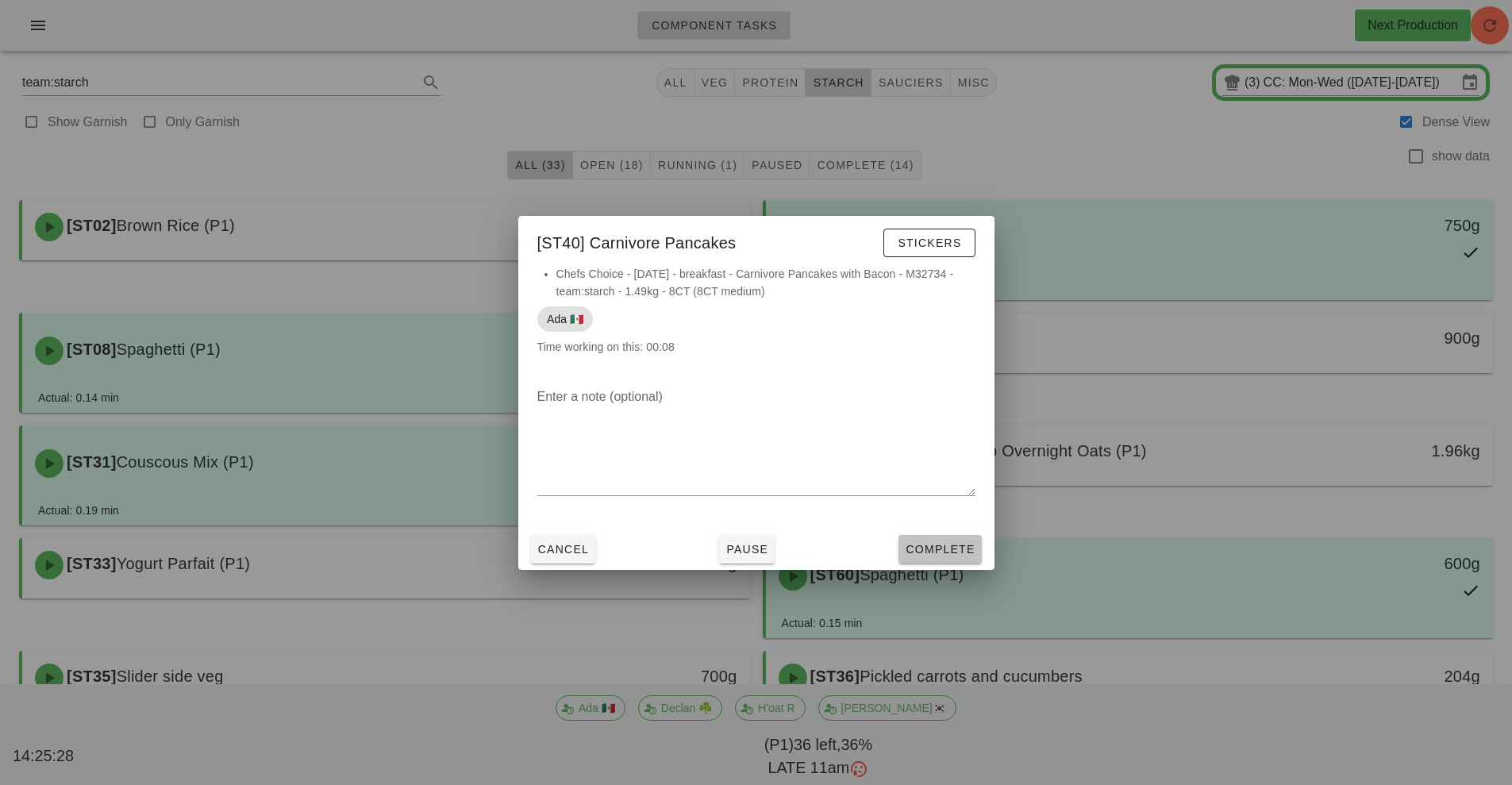
click at [951, 546] on span "Complete" at bounding box center [940, 549] width 70 height 13
